Goal: Complete application form

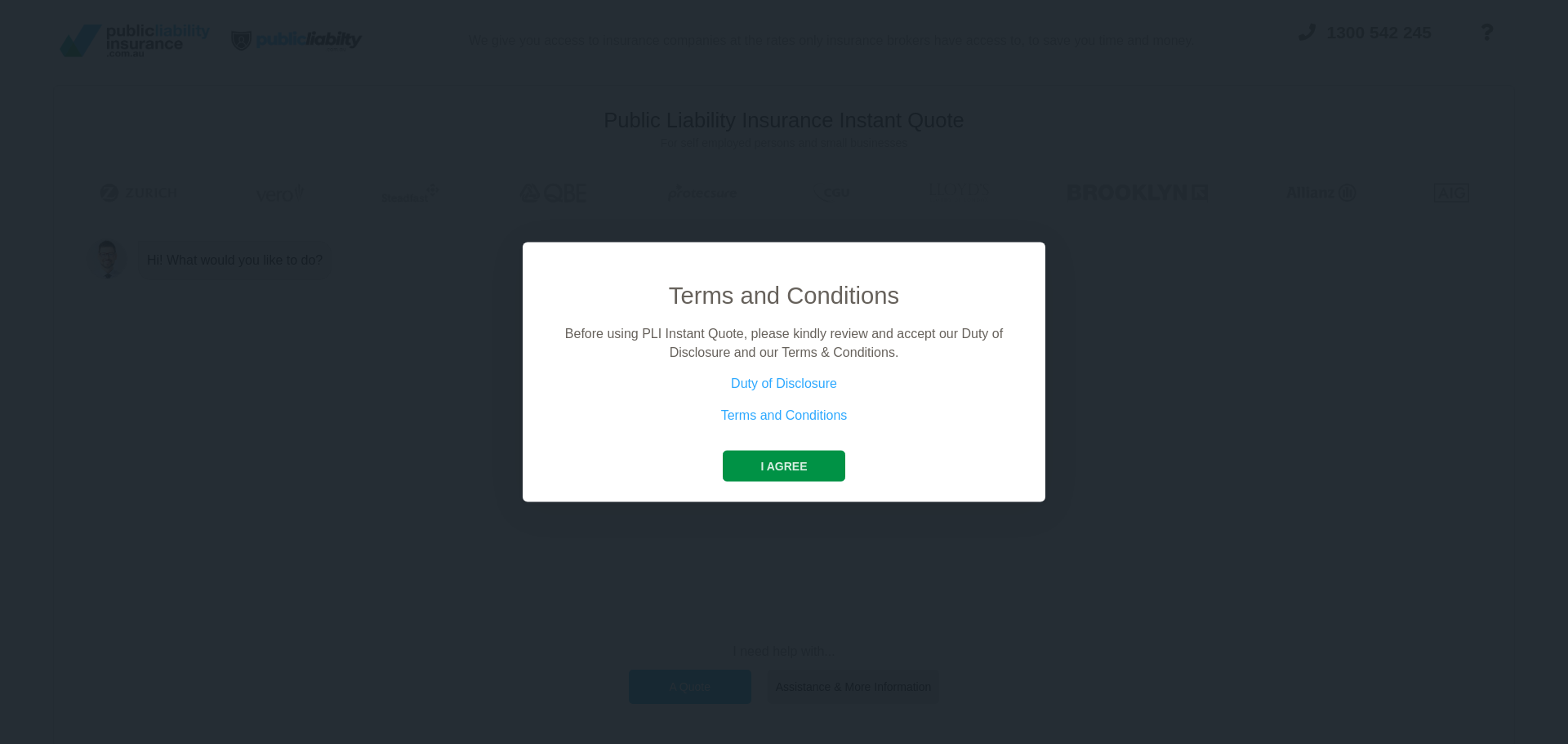
click at [792, 468] on button "I agree" at bounding box center [783, 466] width 121 height 31
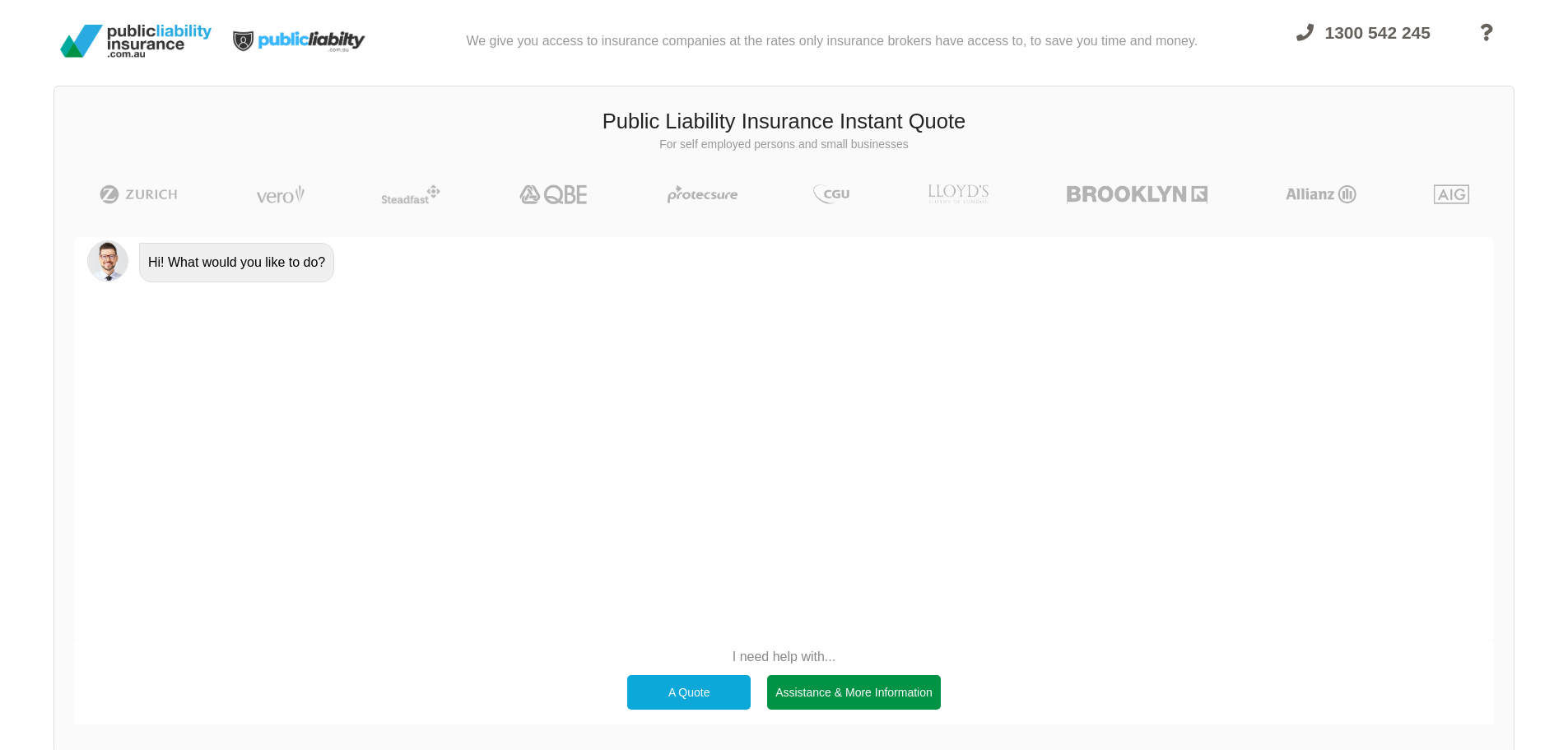
click at [837, 696] on div "Assistance & More Information" at bounding box center [855, 693] width 174 height 34
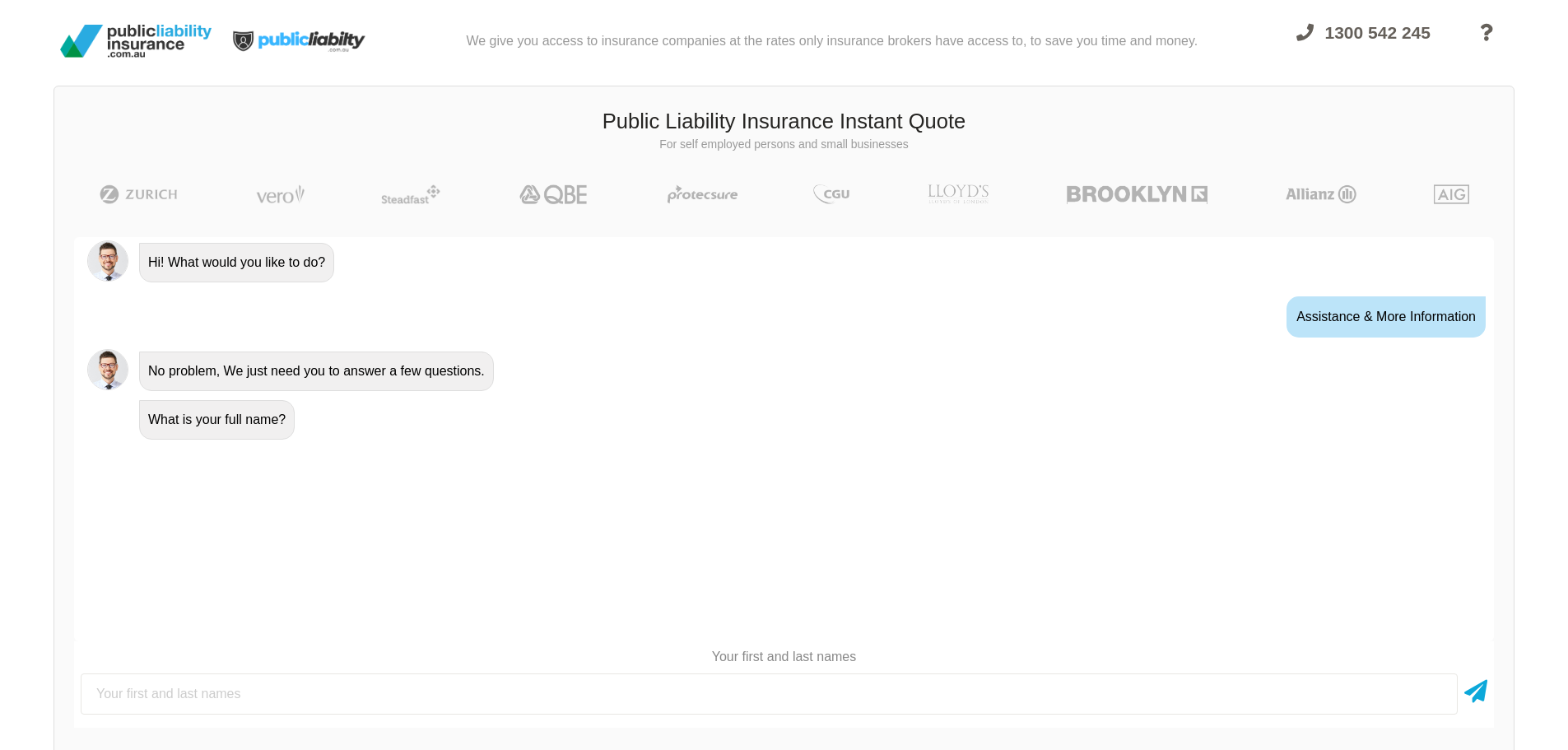
click at [175, 698] on input "text" at bounding box center [769, 694] width 1378 height 41
type input "T"
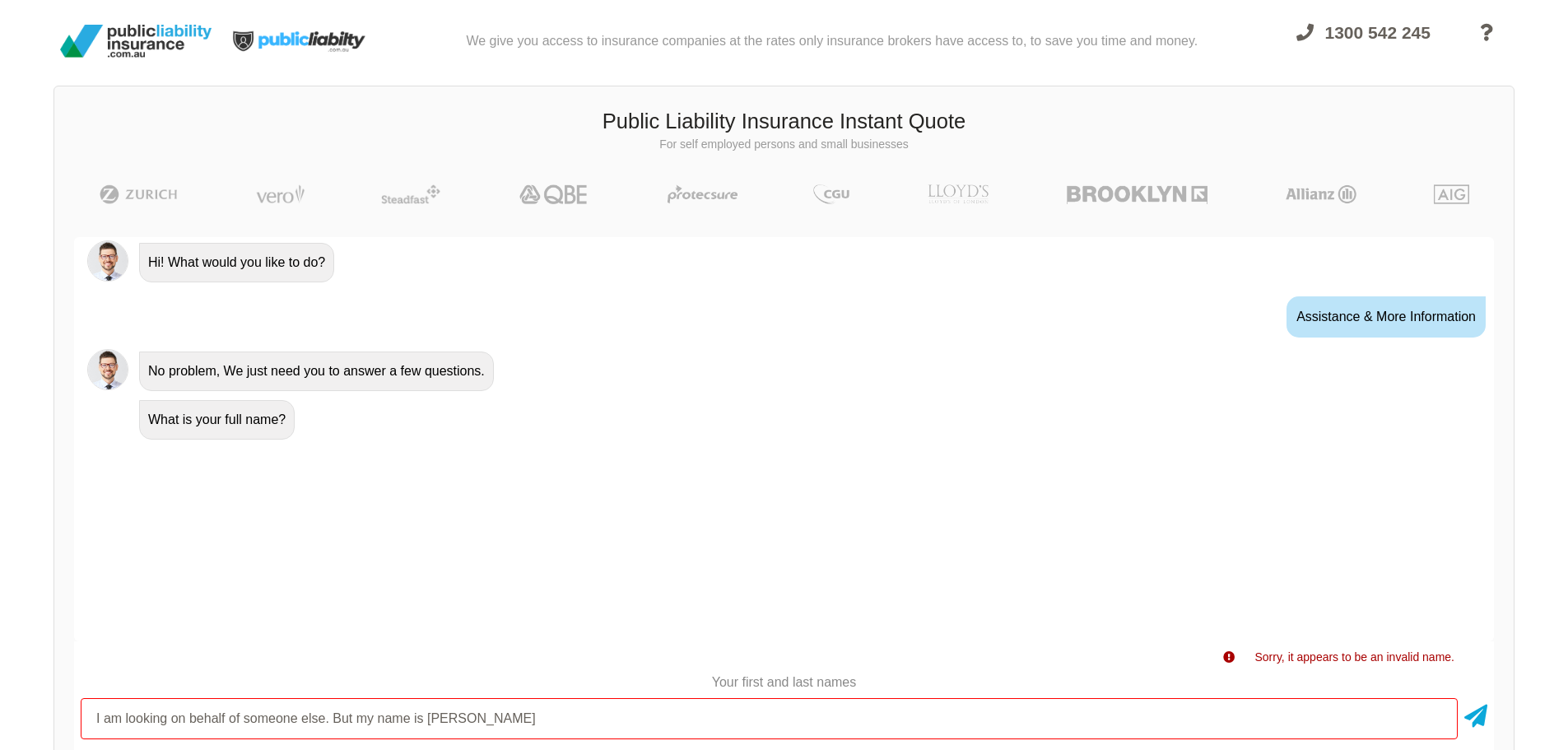
drag, startPoint x: 431, startPoint y: 720, endPoint x: 73, endPoint y: 722, distance: 358.0
click at [73, 722] on div "Awesome! 100% Just a final check that all your details are correct. Your Summar…" at bounding box center [784, 495] width 1459 height 555
type input "[PERSON_NAME]"
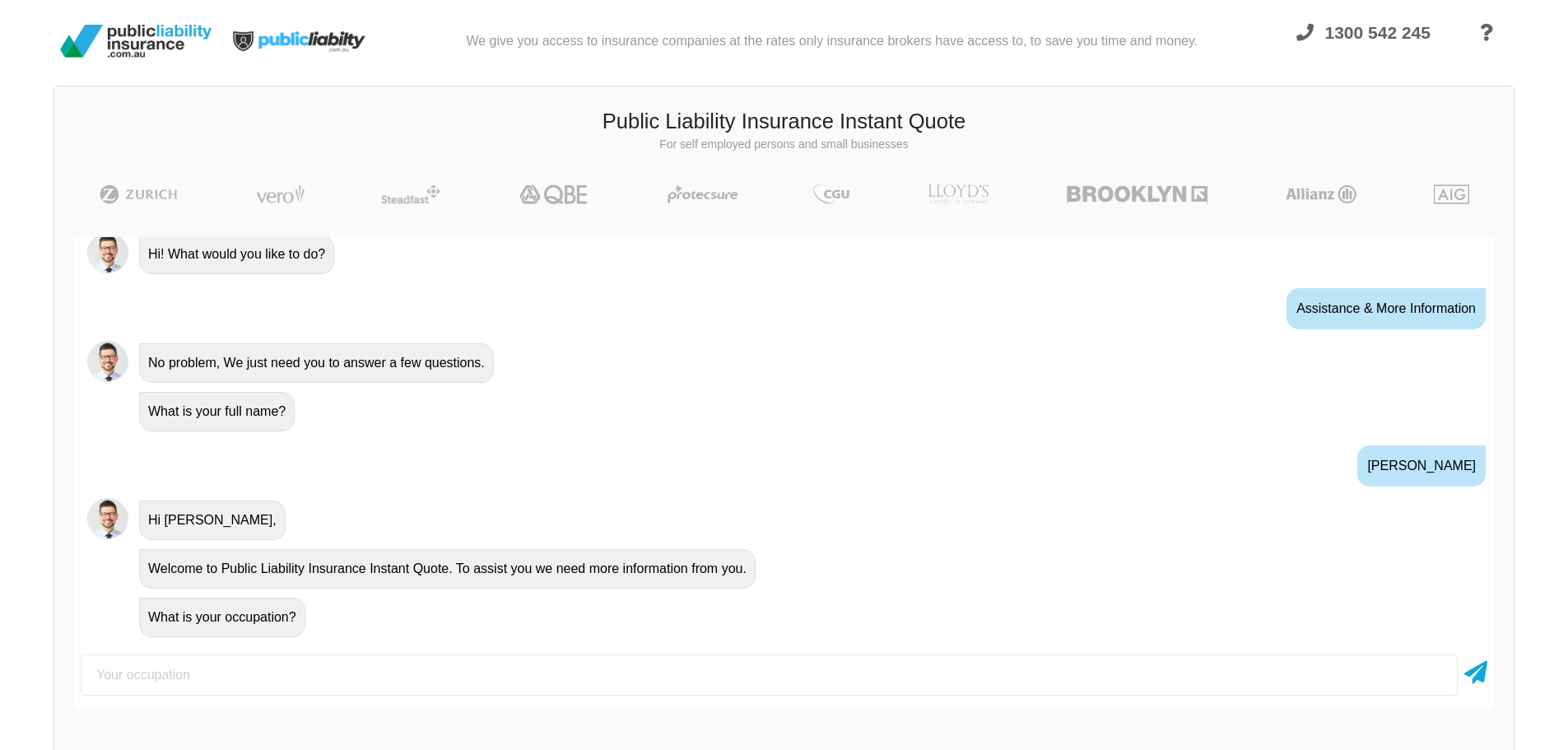
scroll to position [25, 0]
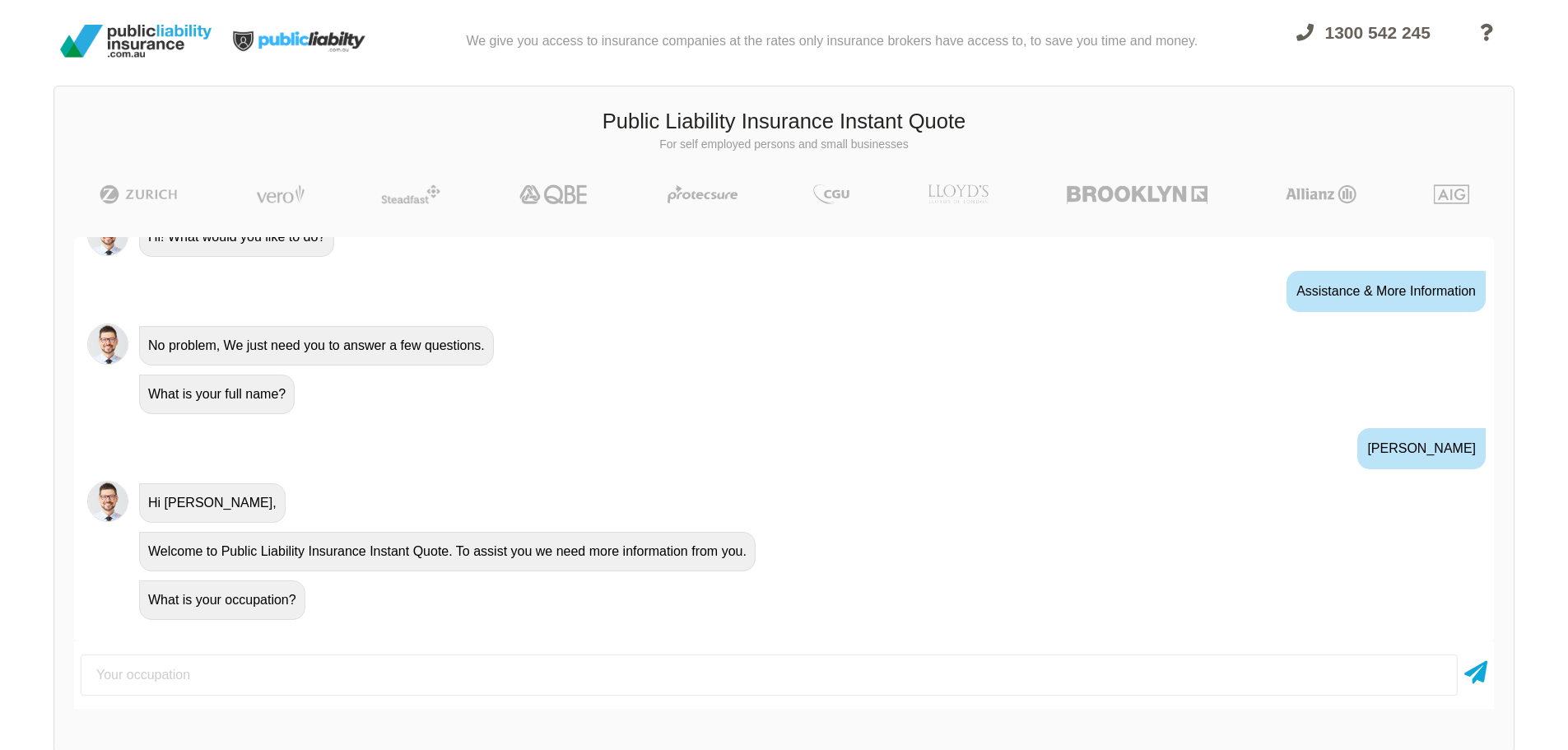
click at [157, 680] on input "text" at bounding box center [769, 675] width 1378 height 41
type input "Volunteer"
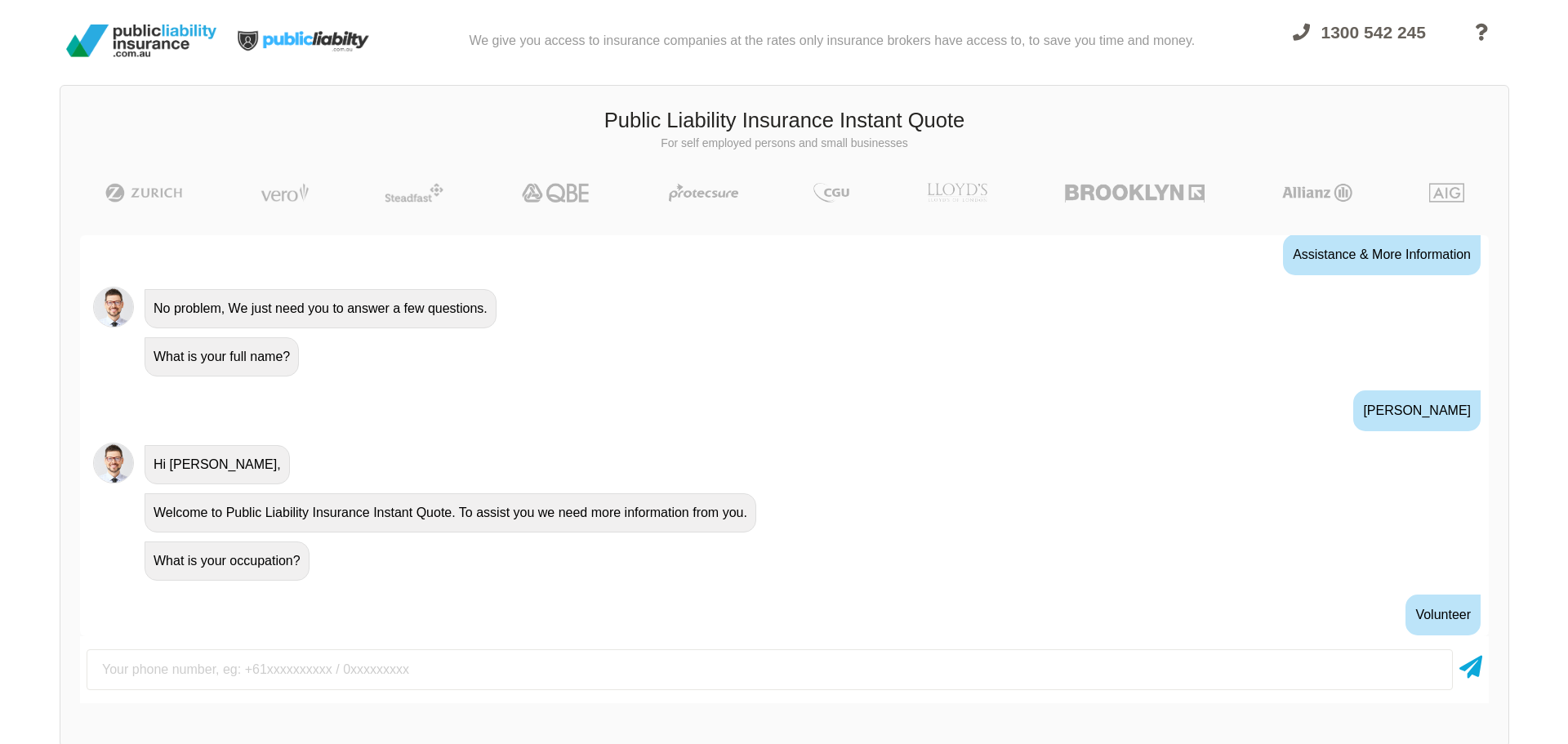
scroll to position [133, 0]
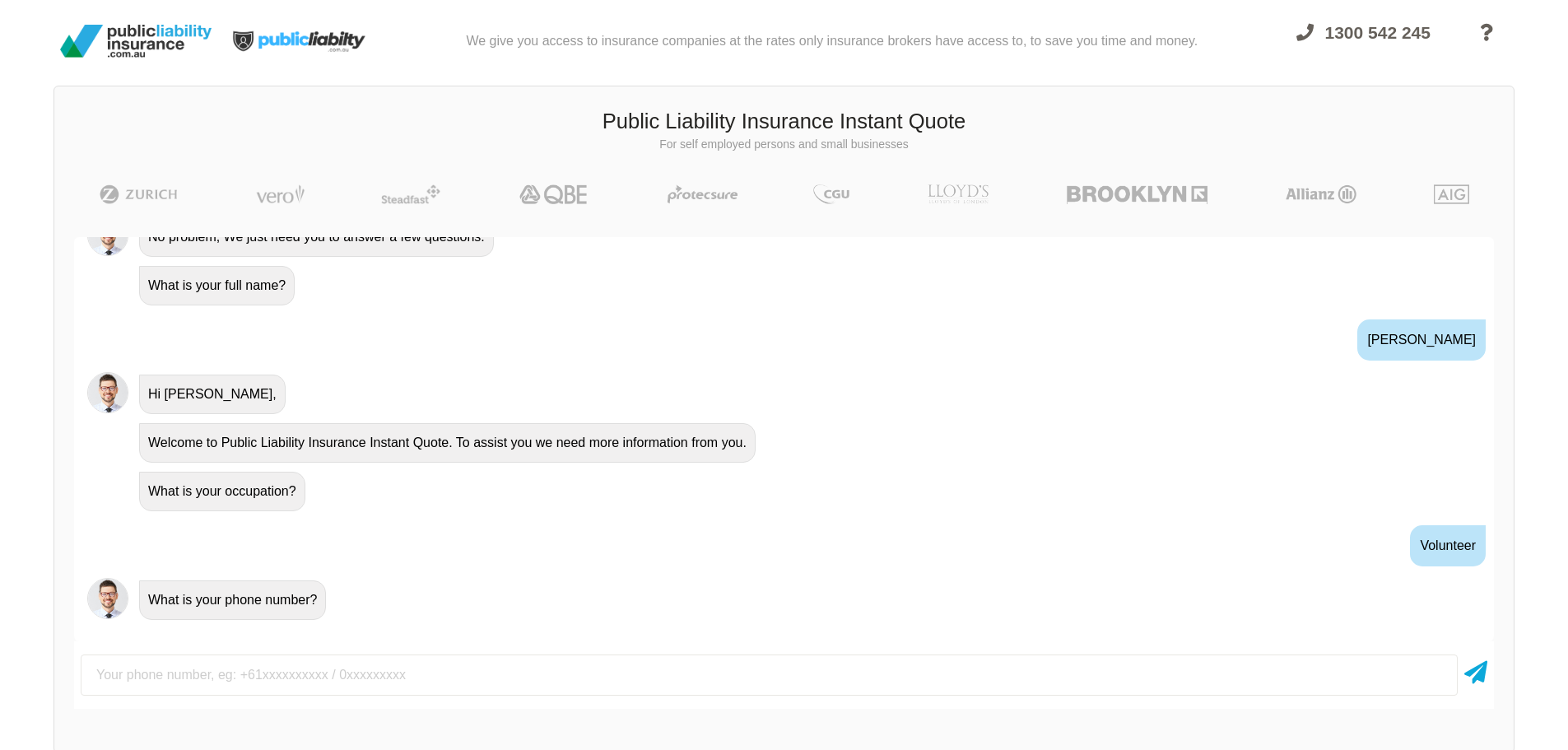
click at [205, 684] on input "text" at bounding box center [769, 675] width 1378 height 41
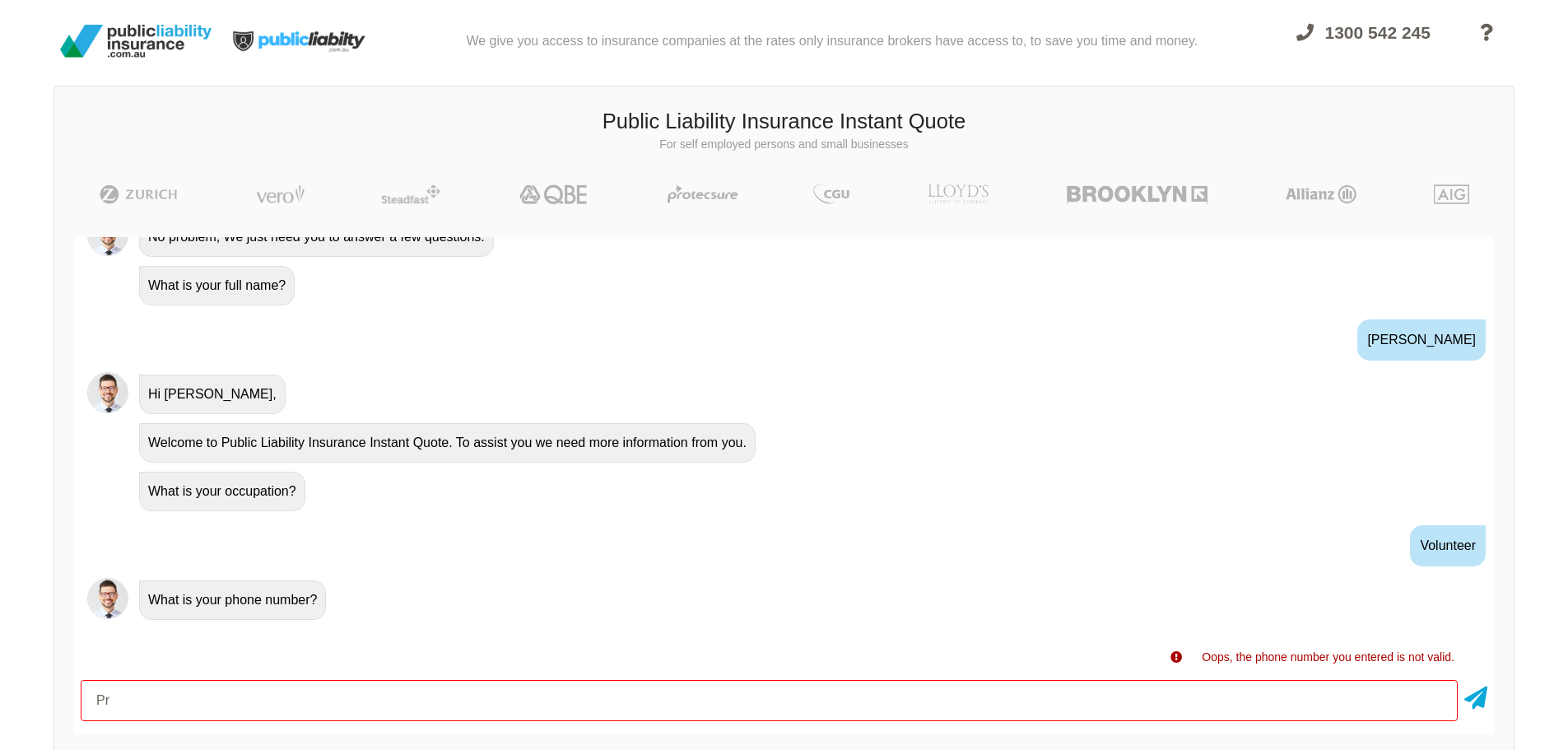
type input "P"
type input "0"
click at [1486, 35] on icon at bounding box center [1486, 32] width 14 height 17
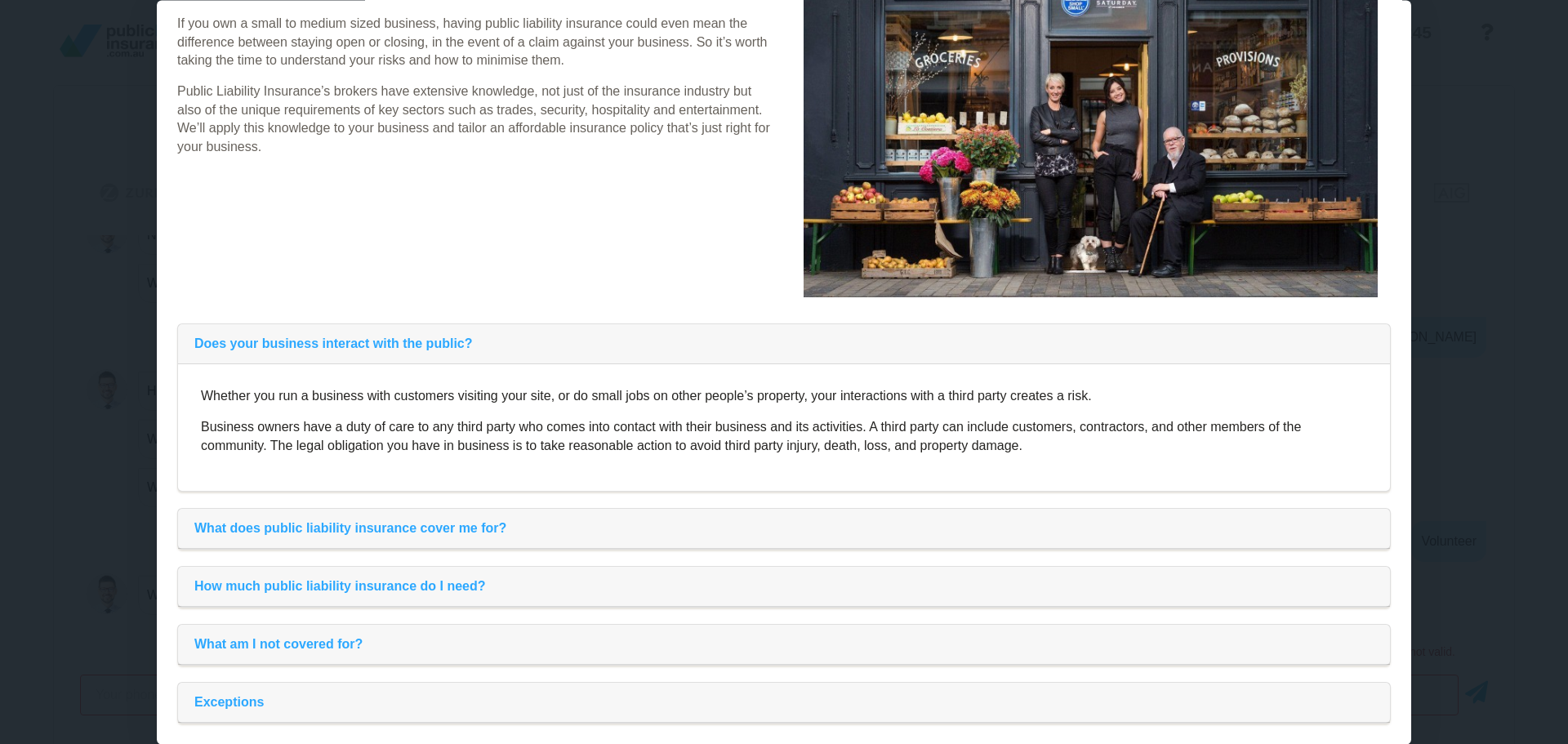
scroll to position [379, 0]
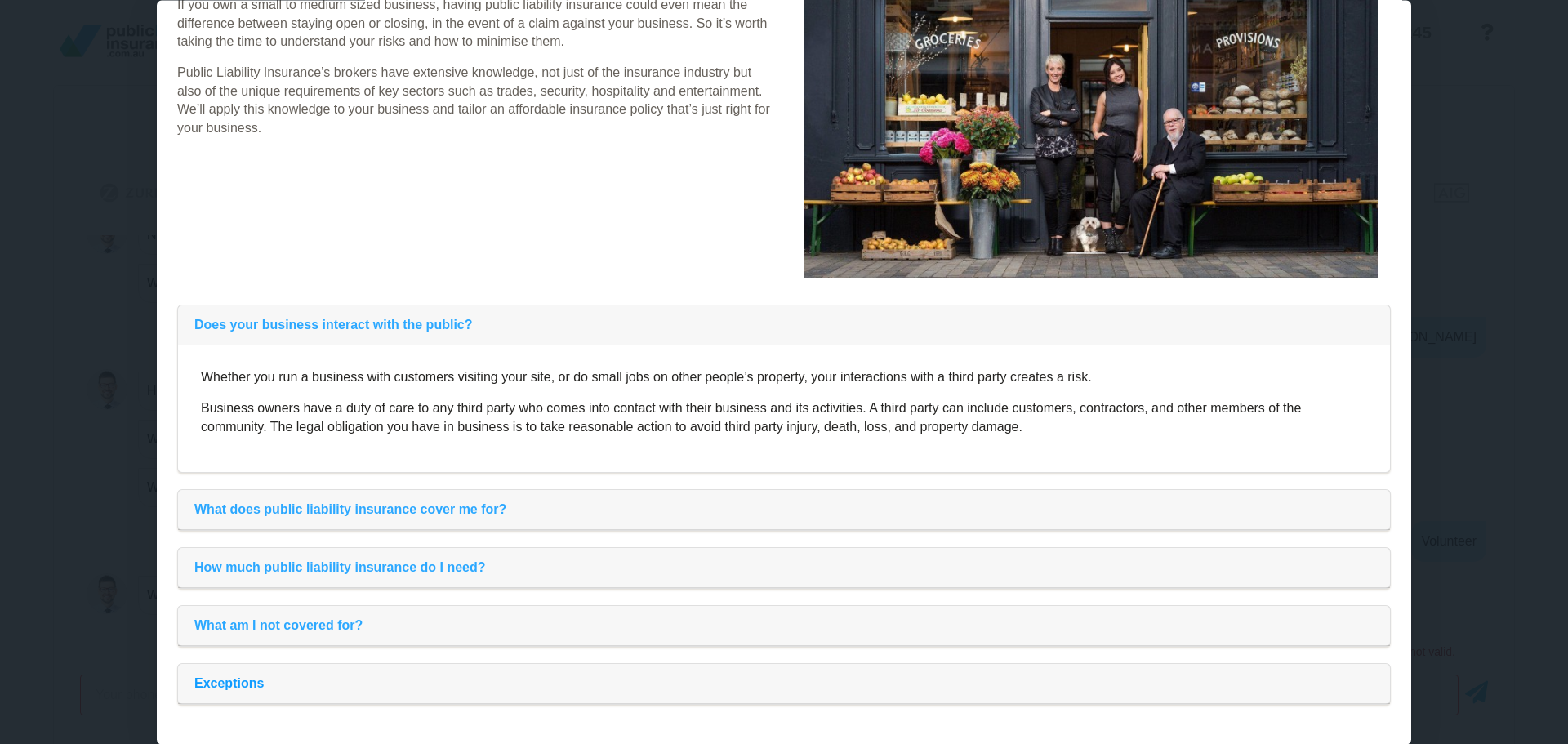
click at [234, 679] on div "Exceptions" at bounding box center [784, 685] width 1212 height 40
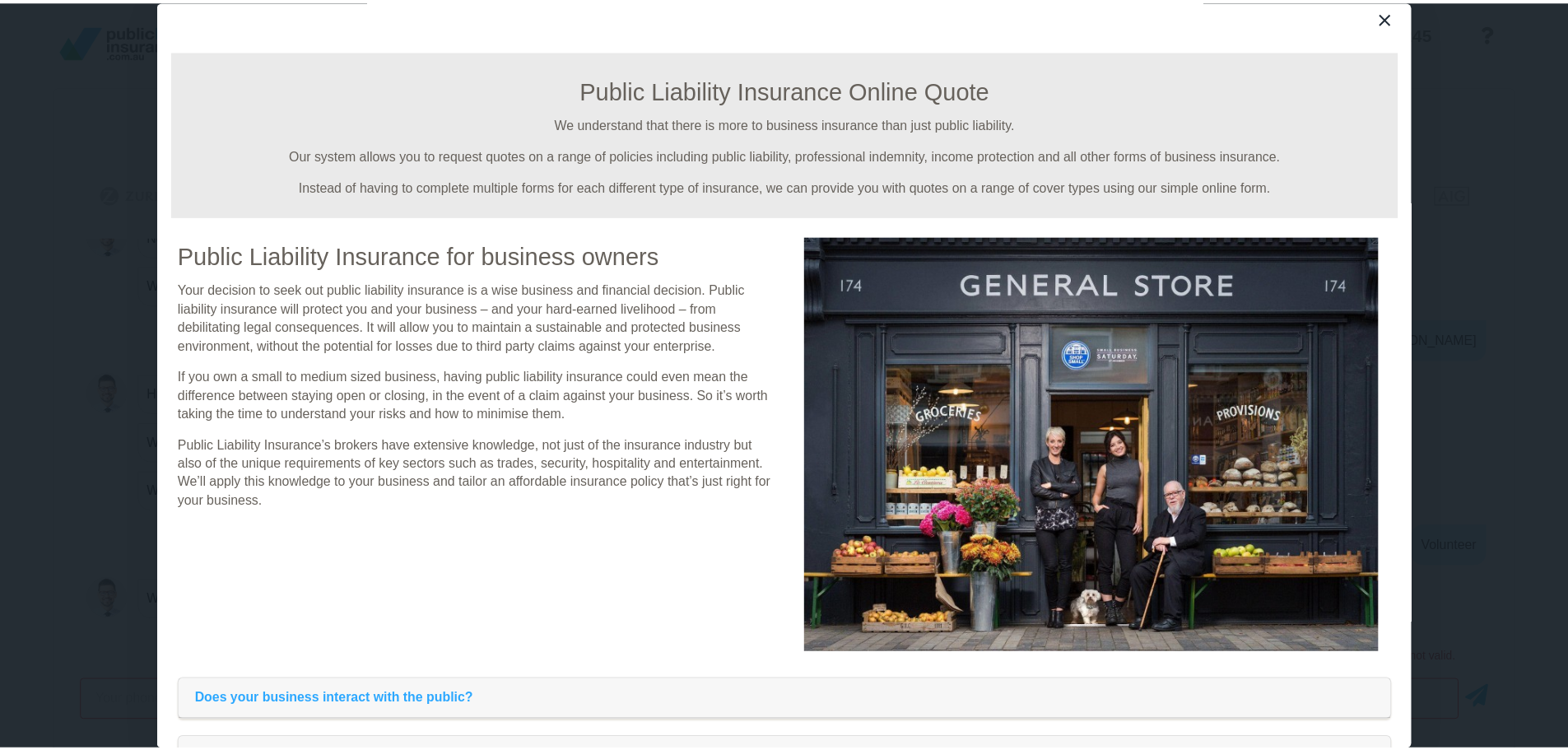
scroll to position [0, 0]
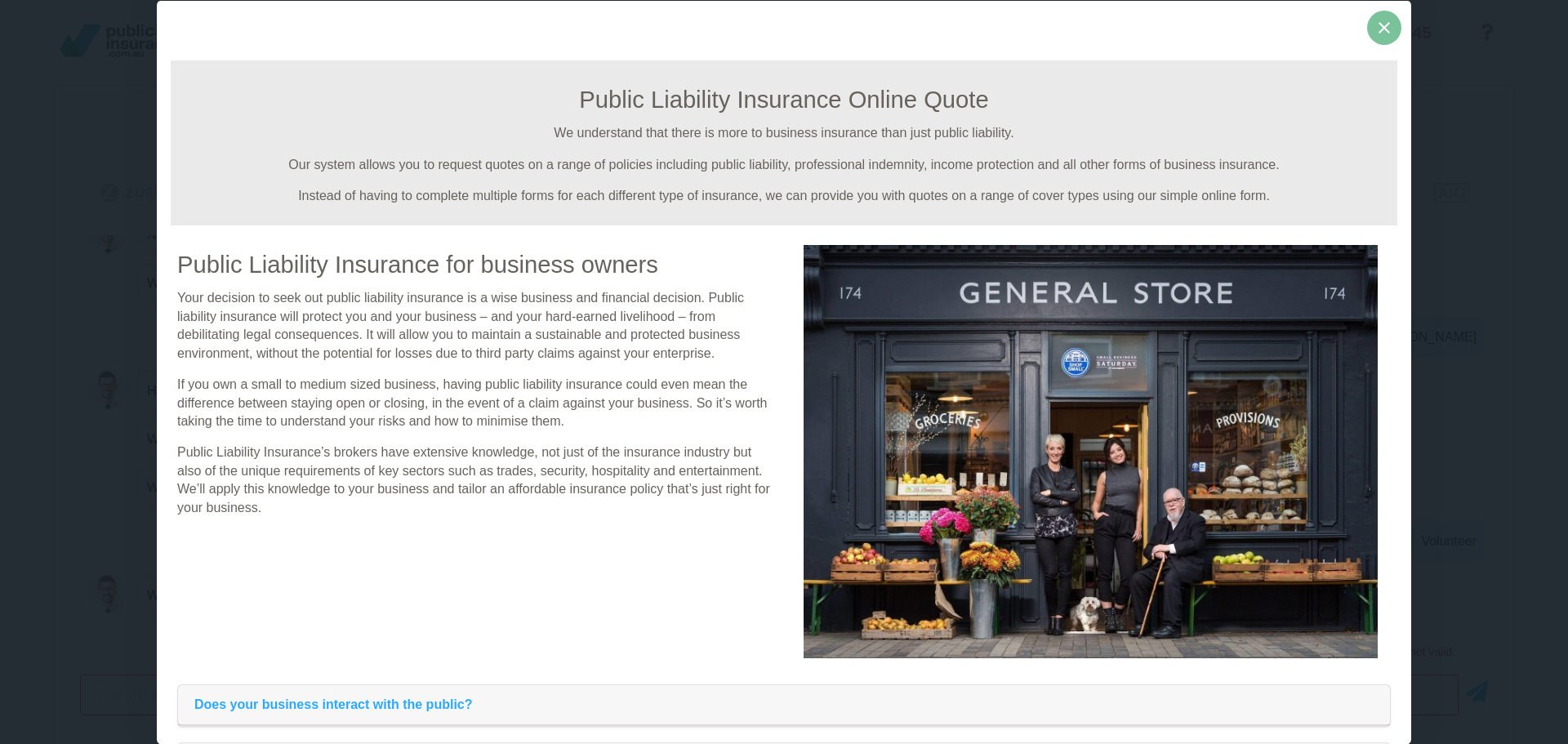
click at [1376, 30] on icon at bounding box center [1385, 27] width 20 height 20
